Goal: Task Accomplishment & Management: Use online tool/utility

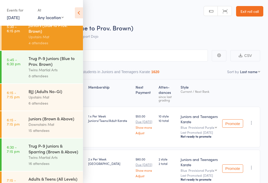
scroll to position [203, 0]
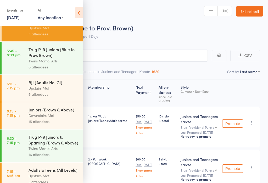
click at [79, 17] on icon at bounding box center [79, 12] width 8 height 11
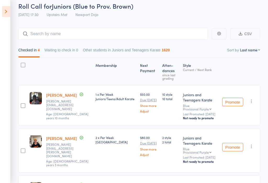
scroll to position [23, 0]
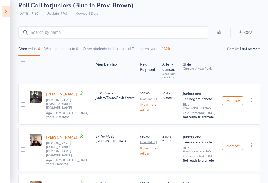
click at [3, 10] on icon at bounding box center [6, 11] width 8 height 11
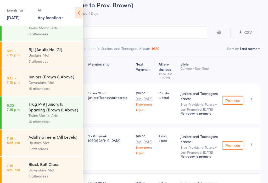
scroll to position [237, 0]
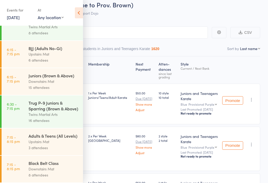
click at [26, 93] on link "6:15 - 7:15 pm Juniors (Brown & Above) Downstairs Mat 15 attendees" at bounding box center [42, 81] width 81 height 27
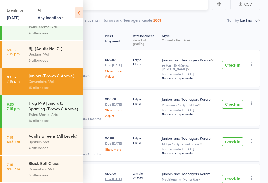
scroll to position [239, 0]
click at [77, 14] on icon at bounding box center [79, 12] width 8 height 11
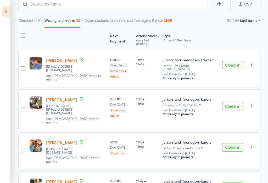
click at [229, 63] on button "Check in" at bounding box center [232, 65] width 21 height 8
click at [233, 61] on button "Check in" at bounding box center [232, 65] width 21 height 8
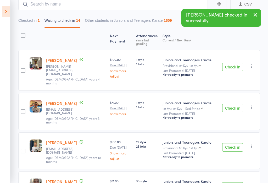
click at [234, 63] on button "Check in" at bounding box center [232, 67] width 21 height 8
click at [230, 63] on button "Check in" at bounding box center [232, 67] width 21 height 8
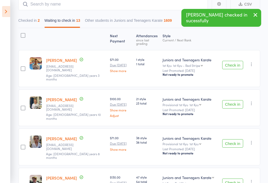
click at [232, 63] on button "Check in" at bounding box center [232, 65] width 21 height 8
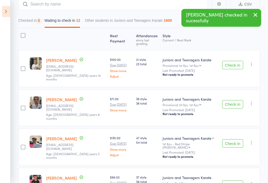
click at [235, 61] on button "Check in" at bounding box center [232, 65] width 21 height 8
click at [235, 62] on button "Check in" at bounding box center [232, 65] width 21 height 8
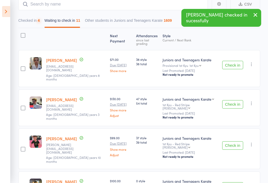
click at [235, 61] on button "Check in" at bounding box center [232, 65] width 21 height 8
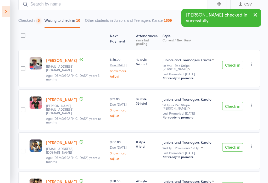
click at [233, 63] on button "Check in" at bounding box center [232, 65] width 21 height 8
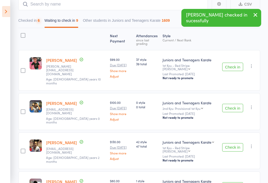
click at [234, 63] on button "Check in" at bounding box center [232, 67] width 21 height 8
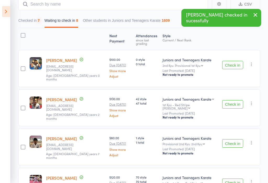
click at [233, 63] on button "Check in" at bounding box center [232, 65] width 21 height 8
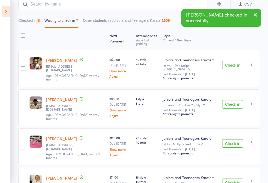
click at [233, 63] on button "Check in" at bounding box center [232, 65] width 21 height 8
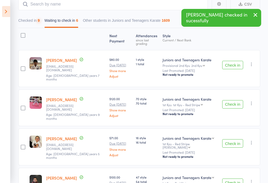
click at [231, 63] on button "Check in" at bounding box center [232, 65] width 21 height 8
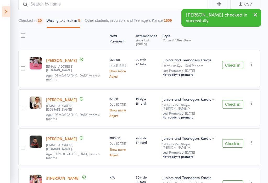
click at [234, 62] on button "Check in" at bounding box center [232, 65] width 21 height 8
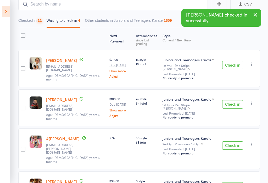
click at [233, 62] on button "Check in" at bounding box center [232, 65] width 21 height 8
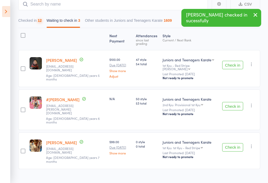
scroll to position [34, 0]
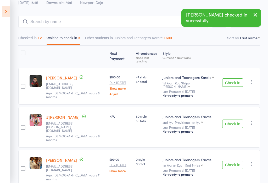
click at [238, 80] on button "Check in" at bounding box center [232, 82] width 21 height 8
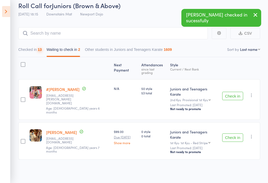
scroll to position [6, 0]
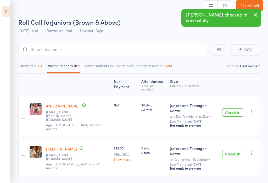
click at [33, 64] on button "Checked in 13" at bounding box center [30, 67] width 24 height 12
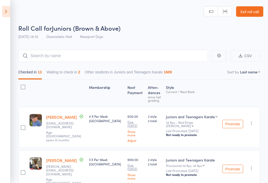
scroll to position [0, 0]
click at [53, 52] on input "search" at bounding box center [112, 56] width 189 height 12
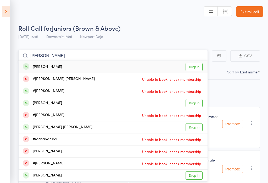
scroll to position [1, 0]
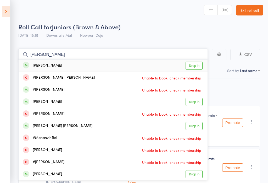
type input "[PERSON_NAME]"
click at [198, 64] on link "Drop in" at bounding box center [194, 65] width 17 height 8
